Goal: Task Accomplishment & Management: Complete application form

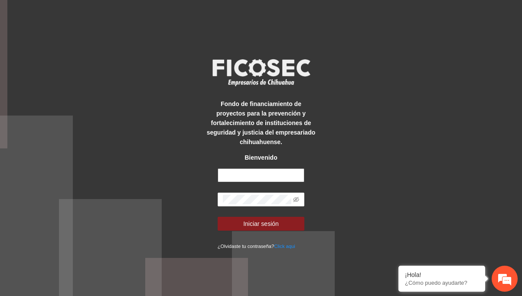
click at [239, 178] on input "text" at bounding box center [261, 176] width 87 height 14
type input "**********"
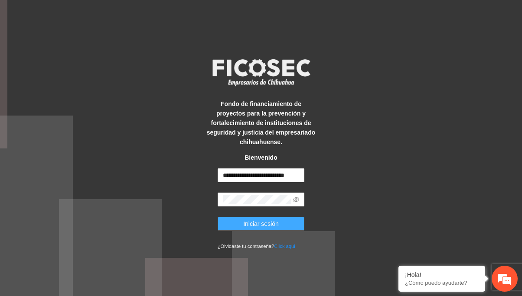
click at [230, 221] on button "Iniciar sesión" at bounding box center [261, 224] width 87 height 14
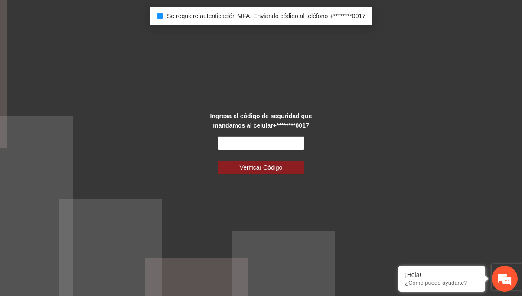
click at [236, 149] on input "text" at bounding box center [261, 144] width 87 height 14
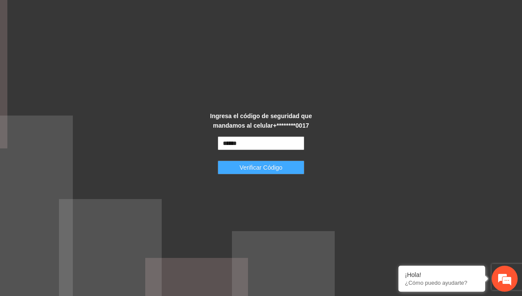
type input "******"
click at [242, 172] on span "Verificar Código" at bounding box center [261, 168] width 43 height 10
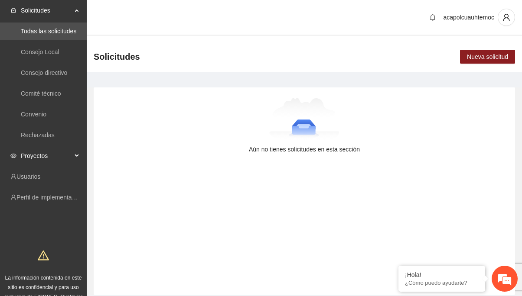
click at [78, 156] on icon at bounding box center [77, 156] width 4 height 0
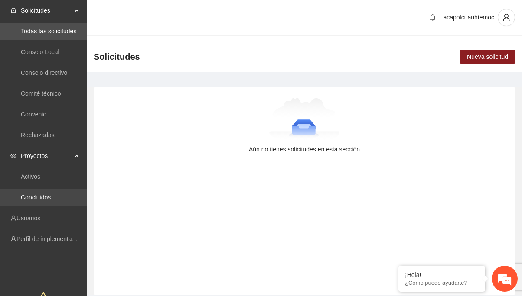
click at [24, 195] on link "Concluidos" at bounding box center [36, 197] width 30 height 7
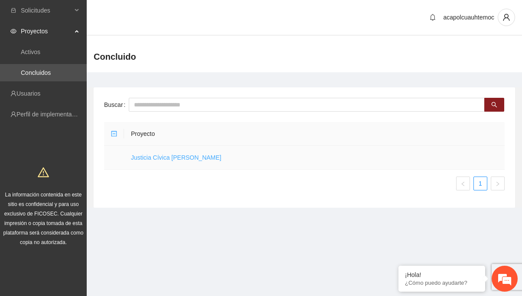
click at [169, 158] on link "Justicia Cívica [PERSON_NAME]" at bounding box center [176, 157] width 91 height 7
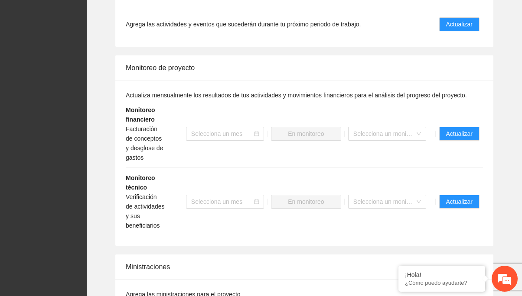
scroll to position [607, 0]
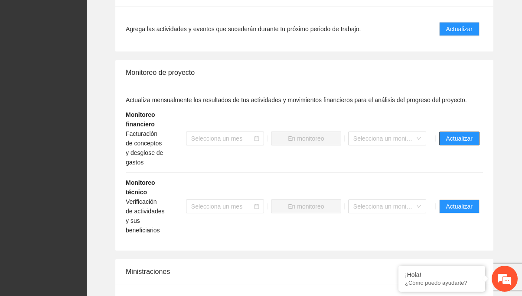
click at [453, 143] on span "Actualizar" at bounding box center [459, 139] width 26 height 10
click at [454, 143] on span "Actualizar" at bounding box center [459, 139] width 26 height 10
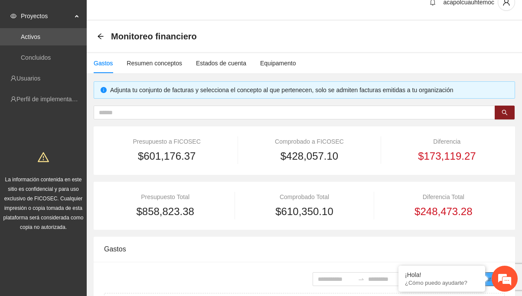
scroll to position [13, 0]
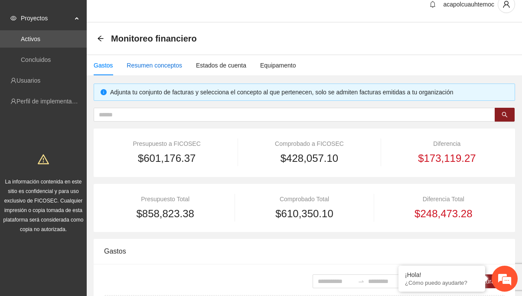
click at [155, 68] on div "Resumen conceptos" at bounding box center [154, 66] width 55 height 10
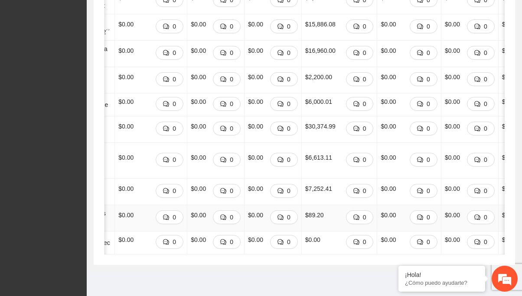
scroll to position [0, 0]
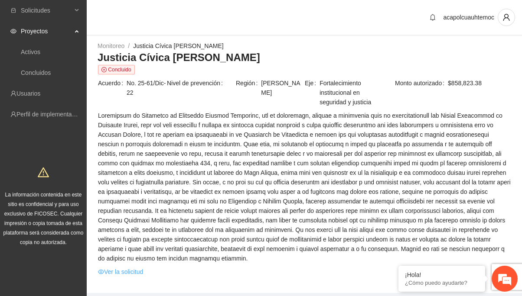
click at [126, 277] on link "Ver la solicitud" at bounding box center [120, 272] width 45 height 10
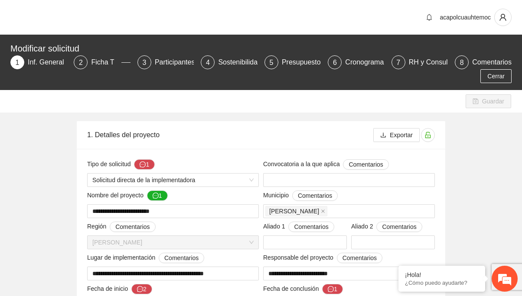
type input "**********"
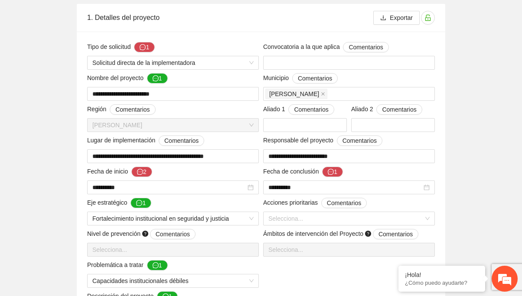
scroll to position [107, 0]
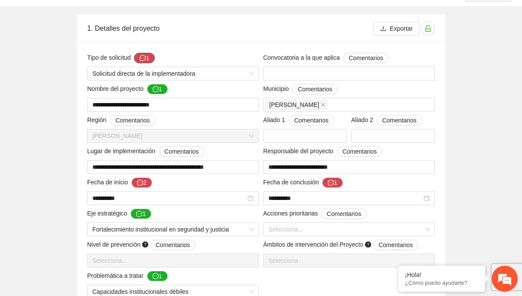
click at [143, 58] on icon "message" at bounding box center [143, 58] width 6 height 6
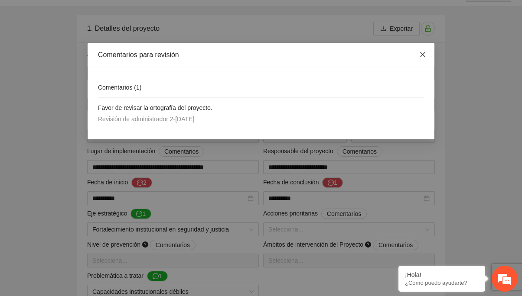
click at [426, 54] on icon "close" at bounding box center [422, 54] width 7 height 7
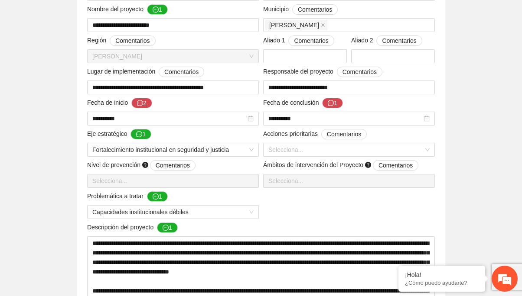
scroll to position [192, 0]
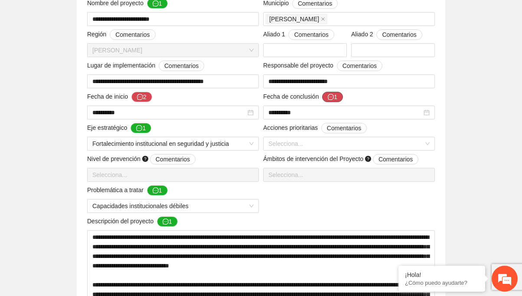
click at [336, 99] on button "1" at bounding box center [332, 97] width 21 height 10
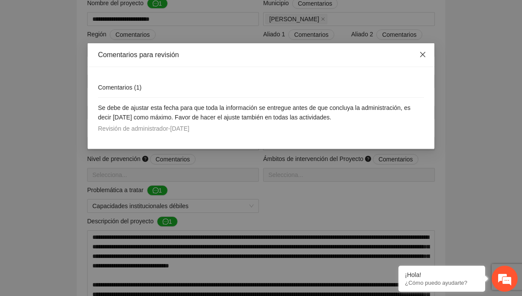
click at [427, 52] on span "Close" at bounding box center [422, 54] width 23 height 23
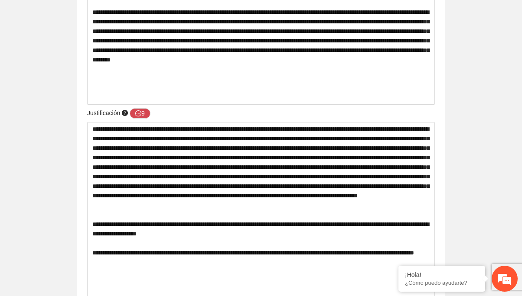
scroll to position [520, 0]
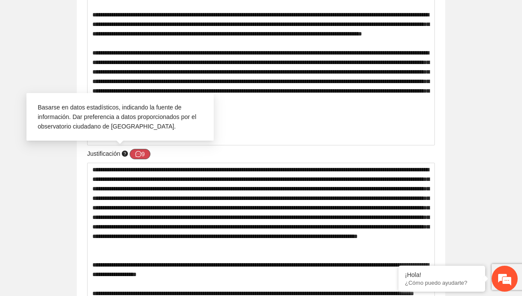
click at [143, 154] on button "9" at bounding box center [140, 154] width 21 height 10
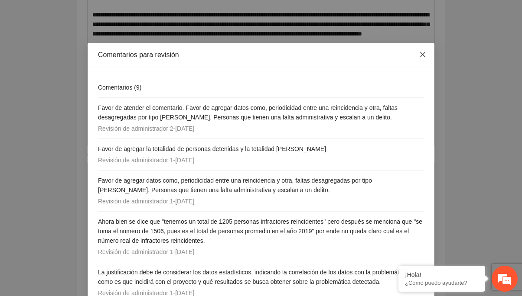
click at [423, 58] on icon "close" at bounding box center [422, 54] width 7 height 7
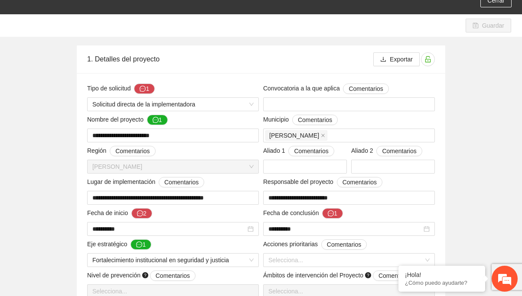
scroll to position [0, 0]
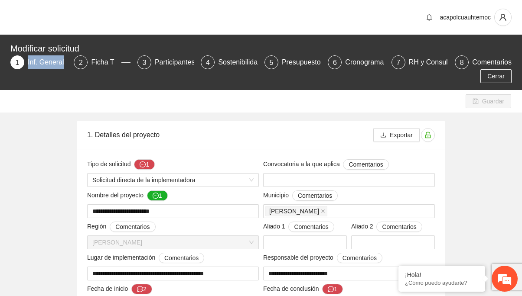
drag, startPoint x: 28, startPoint y: 65, endPoint x: 65, endPoint y: 65, distance: 36.4
click at [65, 65] on div "Inf. General" at bounding box center [49, 62] width 43 height 14
click at [45, 94] on div "Guardar" at bounding box center [261, 101] width 522 height 23
click at [502, 17] on icon "user" at bounding box center [503, 17] width 8 height 8
click at [407, 23] on div "acapolcuauhtemoc" at bounding box center [261, 17] width 522 height 35
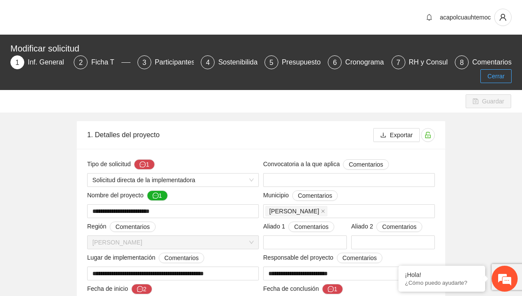
click at [501, 77] on span "Cerrar" at bounding box center [495, 77] width 17 height 10
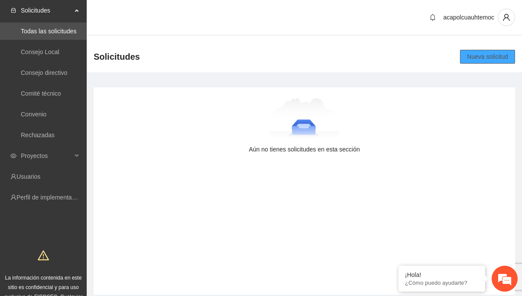
click at [496, 60] on span "Nueva solicitud" at bounding box center [487, 57] width 41 height 10
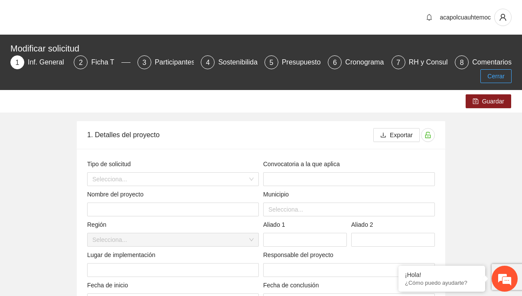
click at [494, 78] on span "Cerrar" at bounding box center [495, 77] width 17 height 10
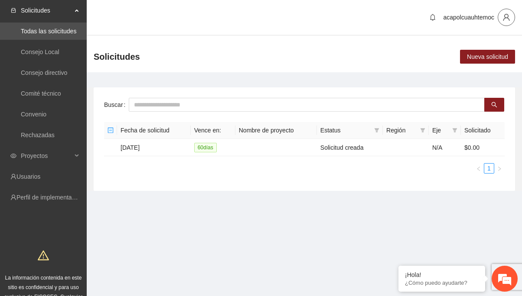
click at [504, 21] on button "button" at bounding box center [505, 17] width 17 height 17
click at [462, 52] on span "Cerrar sesión" at bounding box center [481, 51] width 55 height 10
